Goal: Book appointment/travel/reservation

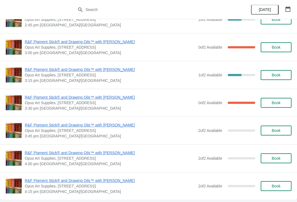
scroll to position [1364, 0]
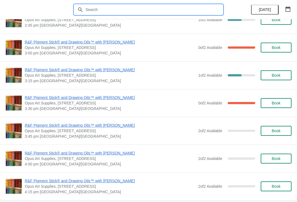
click at [159, 14] on input "text" at bounding box center [154, 10] width 138 height 10
type input "Framing"
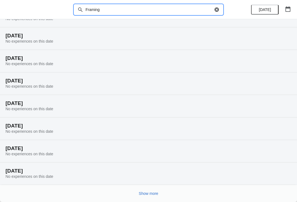
scroll to position [29, 0]
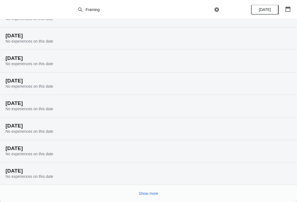
click at [146, 199] on button "Show more" at bounding box center [149, 194] width 24 height 10
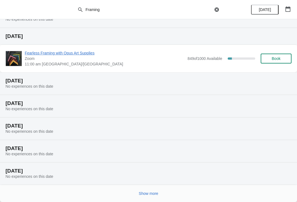
scroll to position [232, 0]
click at [267, 57] on span "Book" at bounding box center [276, 58] width 21 height 4
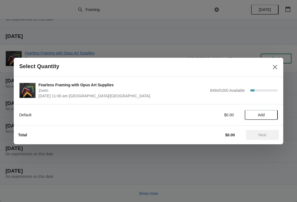
click at [265, 113] on span "Add" at bounding box center [261, 115] width 7 height 4
click at [265, 132] on button "Next" at bounding box center [262, 135] width 33 height 10
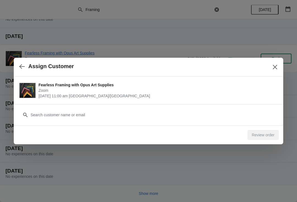
click at [281, 64] on div "Assign Customer" at bounding box center [149, 67] width 270 height 19
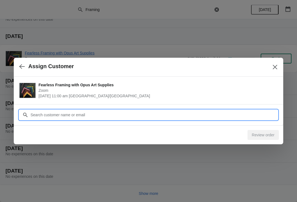
click at [219, 116] on input "Customer" at bounding box center [154, 115] width 248 height 10
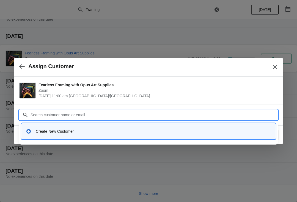
click at [37, 129] on div "Create New Customer" at bounding box center [149, 131] width 250 height 11
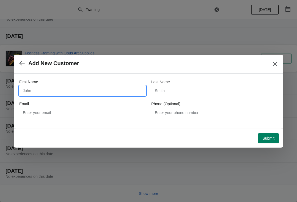
click at [28, 91] on input "First Name" at bounding box center [82, 91] width 127 height 10
type input "[PERSON_NAME]"
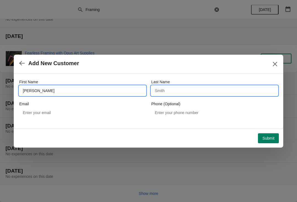
click at [203, 90] on input "Last Name" at bounding box center [214, 91] width 127 height 10
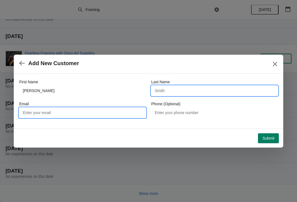
click at [38, 115] on input "Email" at bounding box center [82, 113] width 127 height 10
click at [232, 92] on input "Last Name" at bounding box center [214, 91] width 127 height 10
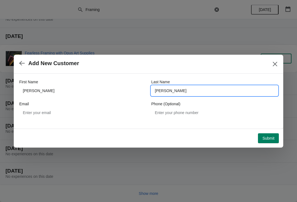
type input "[PERSON_NAME]"
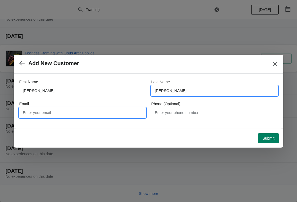
click at [73, 117] on input "Email" at bounding box center [82, 113] width 127 height 10
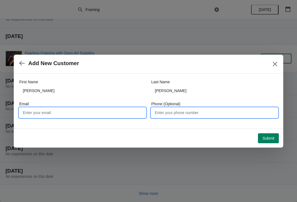
click at [224, 112] on input "Phone (Optional)" at bounding box center [214, 113] width 127 height 10
click at [116, 112] on input "Email" at bounding box center [82, 113] width 127 height 10
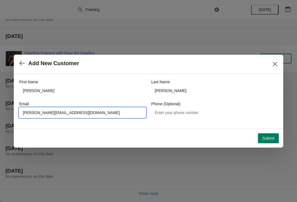
type input "[PERSON_NAME][EMAIL_ADDRESS][DOMAIN_NAME]"
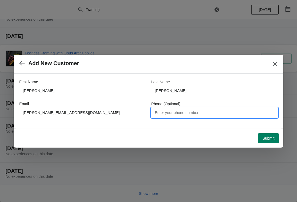
click at [269, 138] on span "Submit" at bounding box center [269, 138] width 12 height 4
